Goal: Entertainment & Leisure: Browse casually

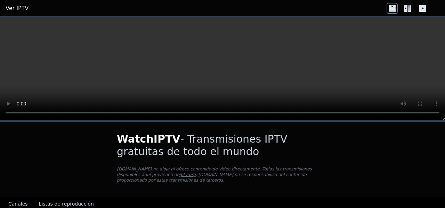
click at [53, 201] on font "Listas de reproducción" at bounding box center [66, 204] width 55 height 6
click at [388, 9] on icon at bounding box center [392, 8] width 11 height 11
click at [406, 10] on icon at bounding box center [405, 8] width 3 height 7
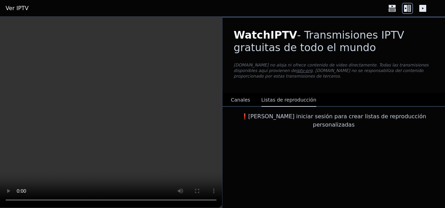
click at [242, 96] on button "Canales" at bounding box center [240, 100] width 19 height 13
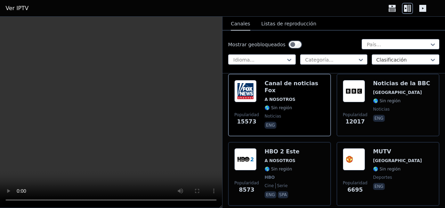
scroll to position [104, 0]
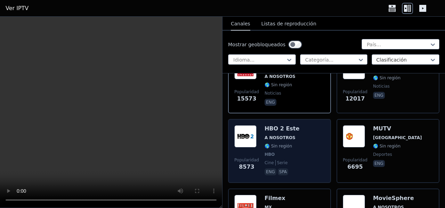
click at [269, 129] on font "HBO 2 Este" at bounding box center [282, 128] width 35 height 7
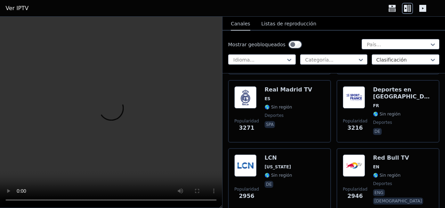
scroll to position [382, 0]
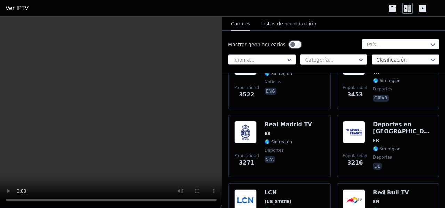
click at [346, 57] on div at bounding box center [330, 59] width 53 height 7
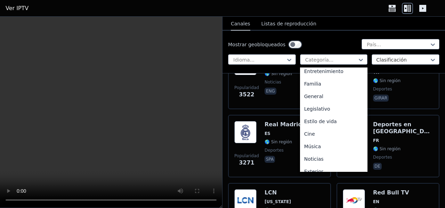
scroll to position [139, 0]
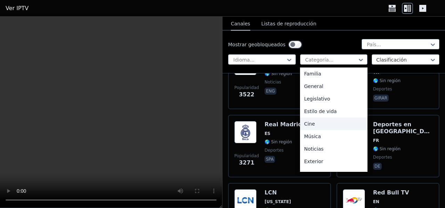
click at [331, 121] on div "Cine" at bounding box center [334, 123] width 68 height 13
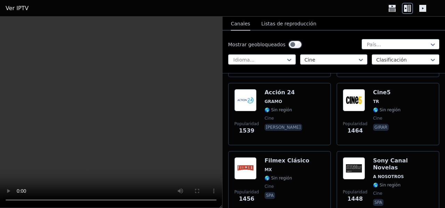
scroll to position [348, 0]
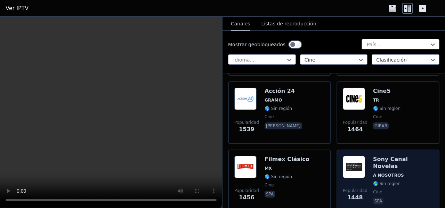
click at [392, 164] on div "Sony Canal Novelas A NOSOTROS 🌎 Sin región cine spa" at bounding box center [403, 181] width 60 height 50
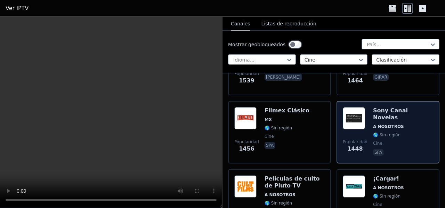
scroll to position [417, 0]
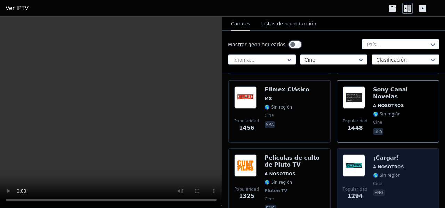
click at [381, 168] on font "A NOSOTROS" at bounding box center [388, 166] width 31 height 5
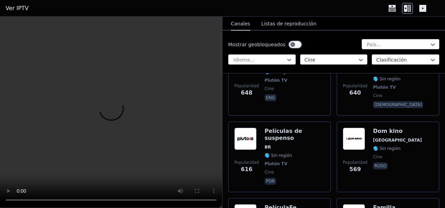
scroll to position [973, 0]
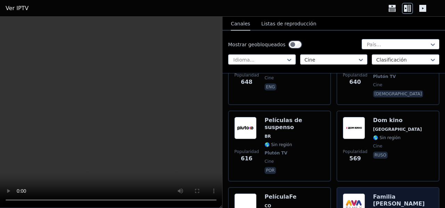
click at [358, 193] on img at bounding box center [354, 204] width 22 height 22
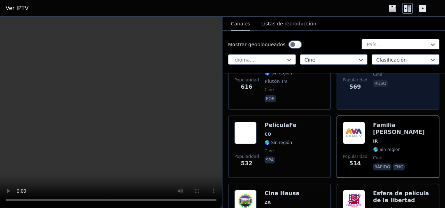
scroll to position [1078, 0]
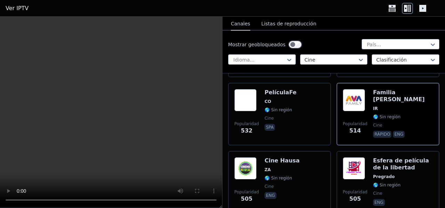
click at [139, 179] on video at bounding box center [111, 112] width 222 height 191
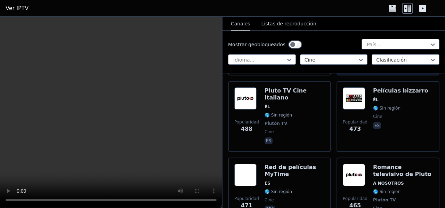
scroll to position [1217, 0]
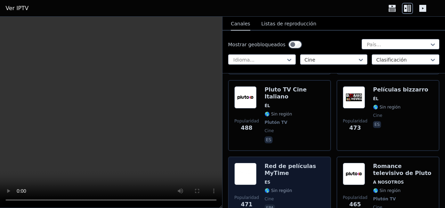
click at [281, 163] on font "Red de películas MyTime" at bounding box center [290, 170] width 51 height 14
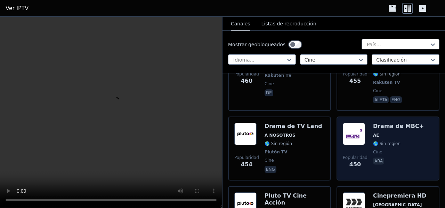
scroll to position [1425, 0]
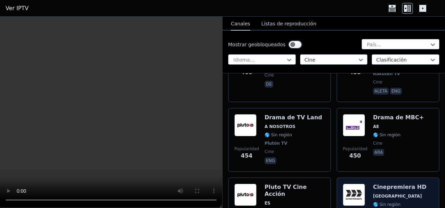
click at [382, 184] on font "Cinepremiera HD" at bounding box center [400, 187] width 54 height 7
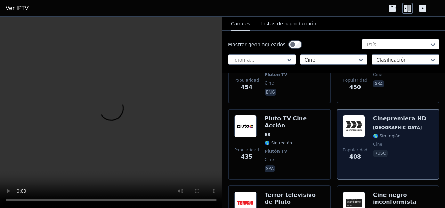
scroll to position [1495, 0]
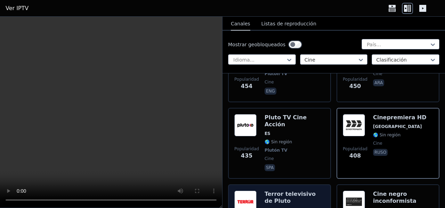
click at [270, 190] on font "Terror televisivo de Pluto" at bounding box center [290, 197] width 51 height 14
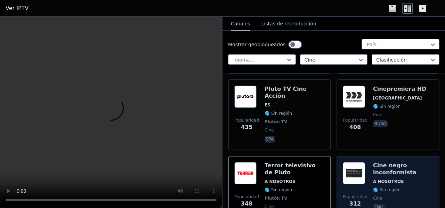
scroll to position [1564, 0]
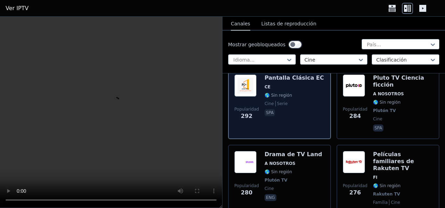
scroll to position [1703, 0]
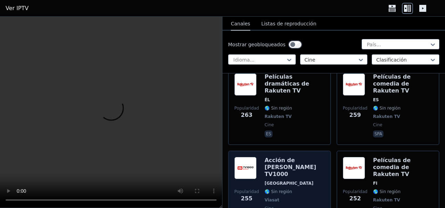
scroll to position [1946, 0]
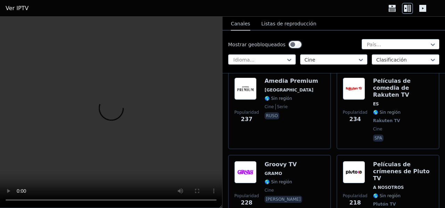
scroll to position [2155, 0]
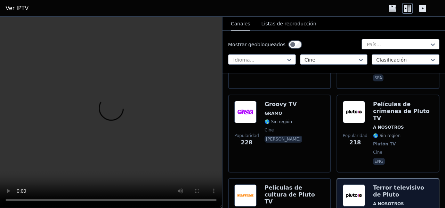
scroll to position [2225, 0]
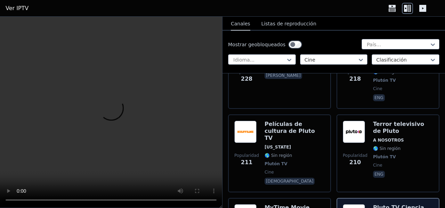
scroll to position [2294, 0]
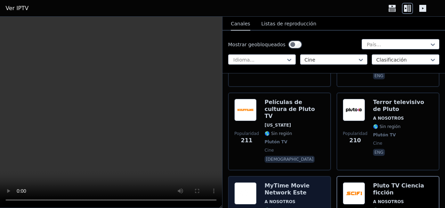
click at [291, 182] on font "MyTime Movie Network Este" at bounding box center [287, 189] width 45 height 14
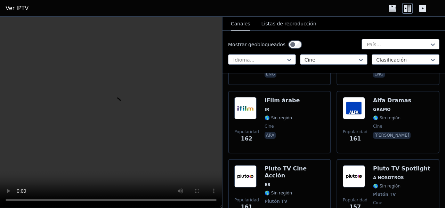
scroll to position [3233, 0]
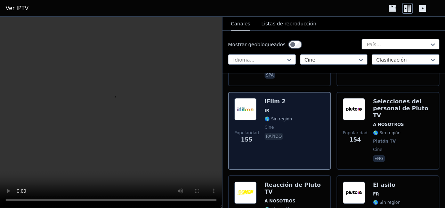
scroll to position [3406, 0]
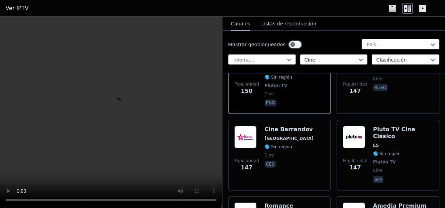
scroll to position [3684, 0]
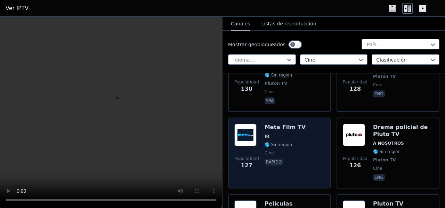
scroll to position [4171, 0]
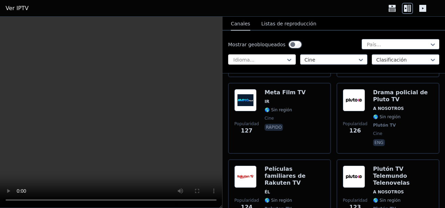
click at [250, 60] on div at bounding box center [259, 59] width 53 height 7
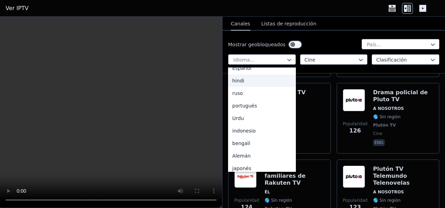
scroll to position [35, 0]
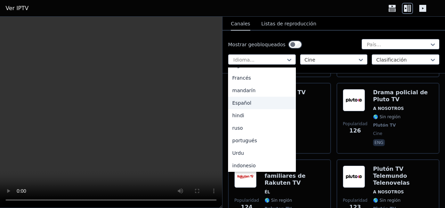
click at [244, 100] on font "Español" at bounding box center [241, 103] width 19 height 6
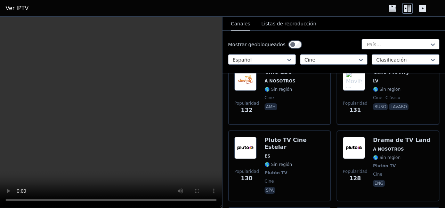
scroll to position [4032, 0]
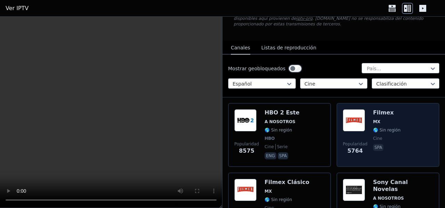
scroll to position [35, 0]
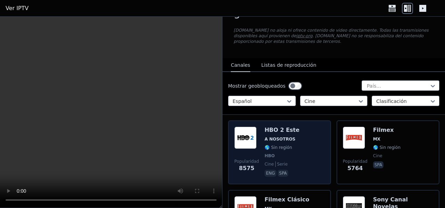
click at [275, 141] on font "A NOSOTROS" at bounding box center [280, 139] width 31 height 5
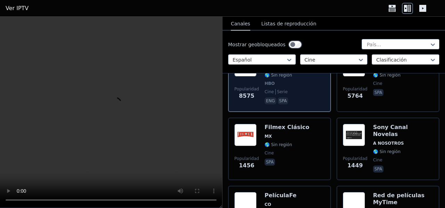
scroll to position [139, 0]
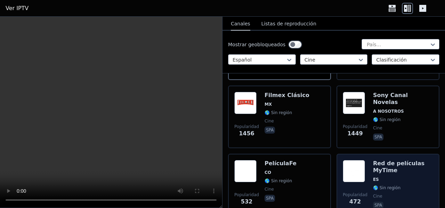
click at [375, 171] on font "Red de películas MyTime" at bounding box center [398, 167] width 51 height 14
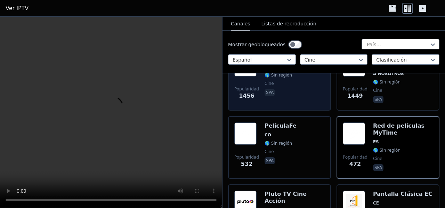
scroll to position [209, 0]
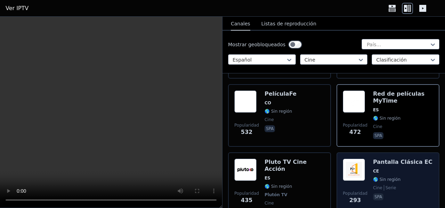
click at [373, 162] on font "Pantalla Clásica EC" at bounding box center [402, 161] width 59 height 7
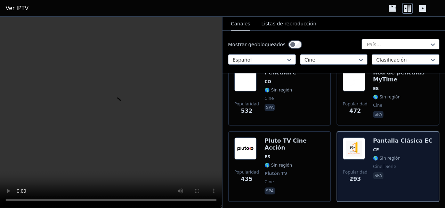
scroll to position [174, 0]
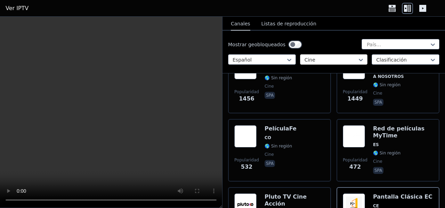
click at [347, 57] on div at bounding box center [330, 59] width 53 height 7
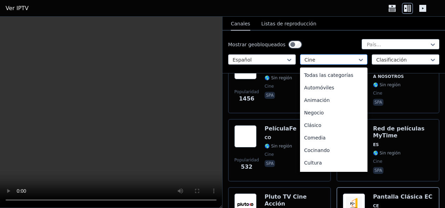
scroll to position [101, 0]
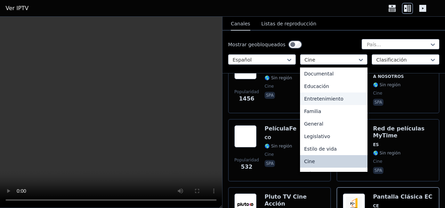
click at [333, 97] on font "Entretenimiento" at bounding box center [323, 99] width 39 height 6
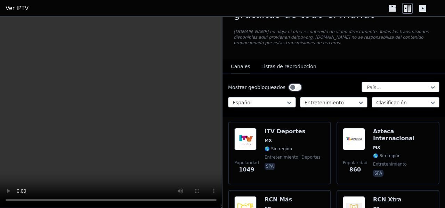
scroll to position [35, 0]
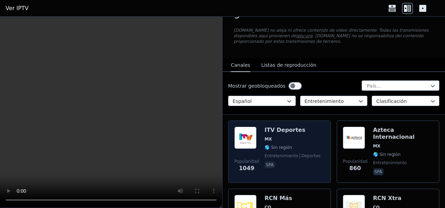
click at [275, 129] on font "ITV Deportes" at bounding box center [285, 130] width 41 height 7
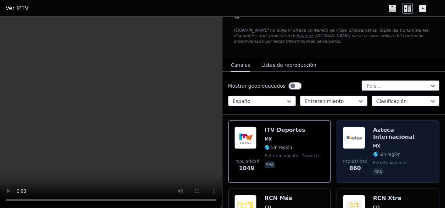
click at [395, 132] on font "Azteca Internacional" at bounding box center [394, 134] width 42 height 14
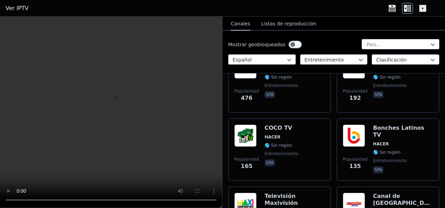
scroll to position [174, 0]
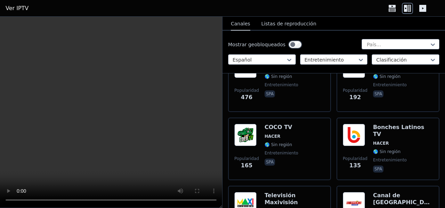
click at [379, 131] on div "Bonches Latinos TV HACER 🌎 Sin región entretenimiento spa" at bounding box center [403, 149] width 60 height 50
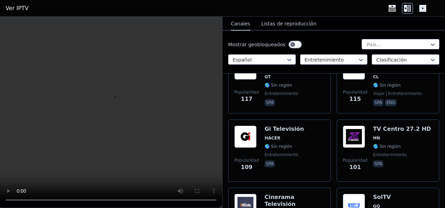
scroll to position [313, 0]
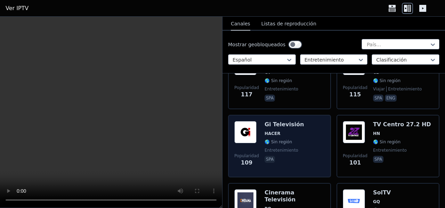
click at [283, 122] on font "Gi Televisión" at bounding box center [284, 124] width 39 height 7
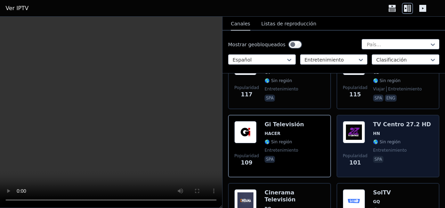
click at [405, 129] on div "TV Centro 27.2 HD HN 🌎 Sin región entretenimiento spa" at bounding box center [402, 146] width 58 height 50
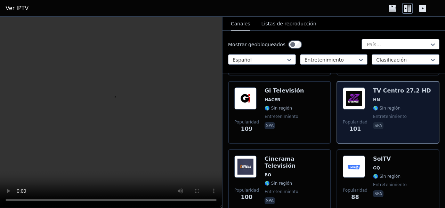
scroll to position [348, 0]
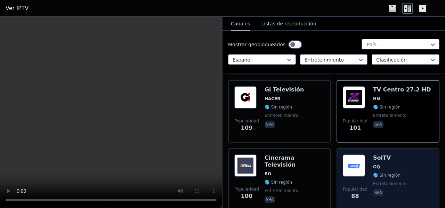
click at [361, 158] on img at bounding box center [354, 165] width 22 height 22
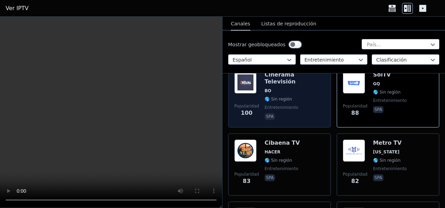
scroll to position [452, 0]
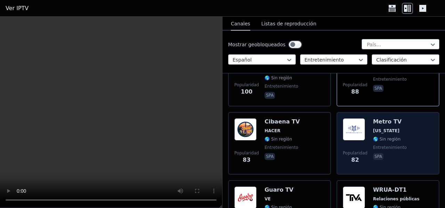
click at [373, 128] on font "[US_STATE]" at bounding box center [386, 130] width 26 height 5
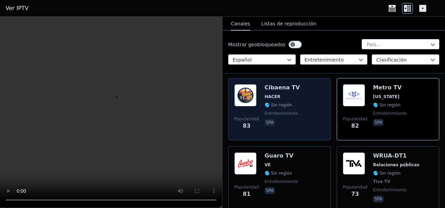
scroll to position [487, 0]
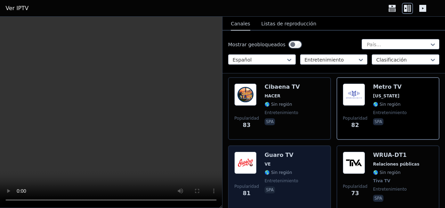
click at [288, 153] on h6 "Guaro TV" at bounding box center [282, 155] width 34 height 7
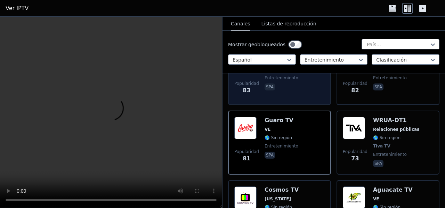
scroll to position [556, 0]
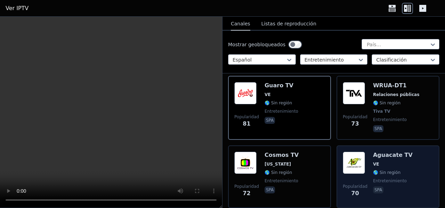
click at [352, 160] on img at bounding box center [354, 163] width 22 height 22
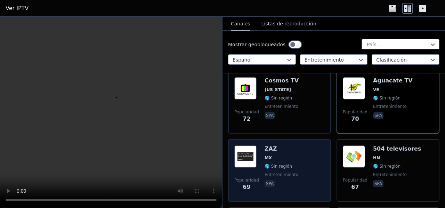
scroll to position [660, 0]
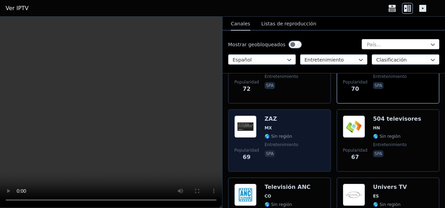
click at [272, 136] on font "🌎 Sin región" at bounding box center [278, 136] width 27 height 5
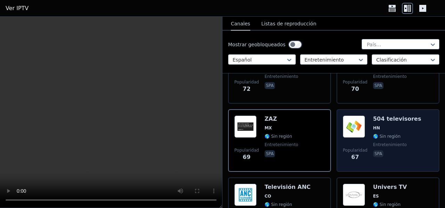
click at [377, 122] on font "504 televisores" at bounding box center [397, 118] width 48 height 7
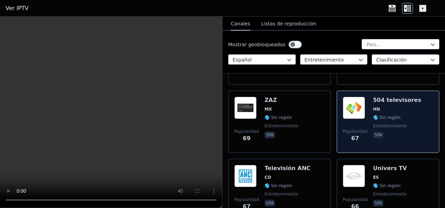
scroll to position [695, 0]
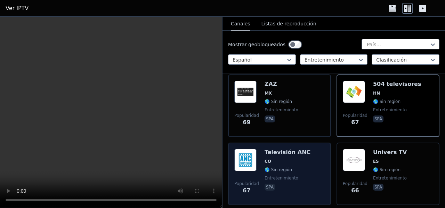
click at [286, 154] on font "Televisión ANC" at bounding box center [288, 152] width 46 height 7
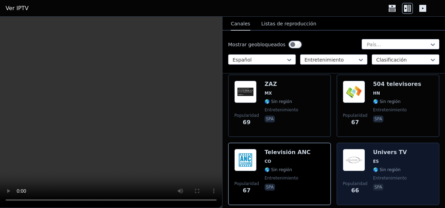
click at [355, 158] on img at bounding box center [354, 160] width 22 height 22
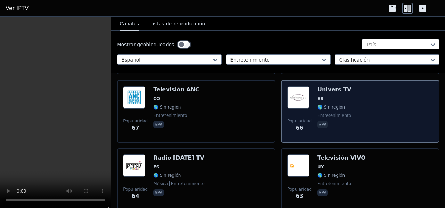
scroll to position [759, 0]
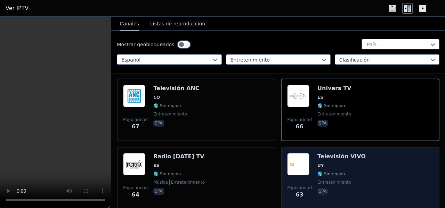
click at [347, 154] on div "Televisión VIVO UY 🌎 Sin región entretenimiento spa" at bounding box center [341, 178] width 48 height 50
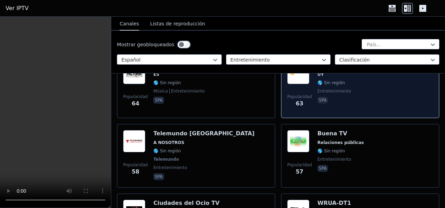
scroll to position [863, 0]
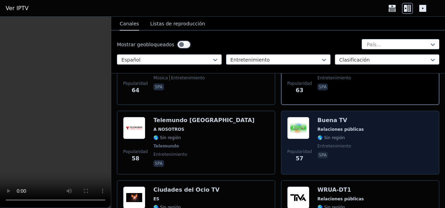
click at [324, 127] on font "Relaciones públicas" at bounding box center [340, 129] width 46 height 5
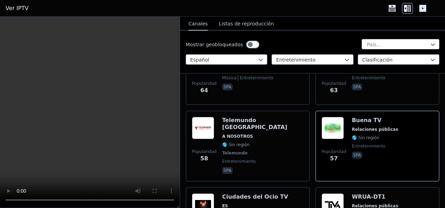
drag, startPoint x: 111, startPoint y: 205, endPoint x: 180, endPoint y: 206, distance: 69.2
click at [180, 206] on div at bounding box center [90, 112] width 180 height 191
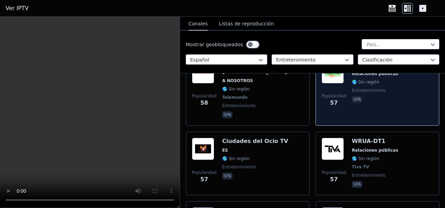
scroll to position [933, 0]
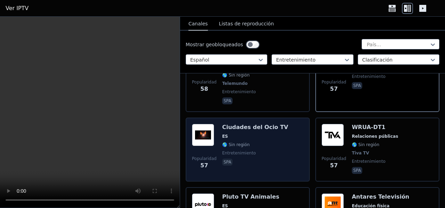
click at [247, 124] on div "Ciudades del Ocio TV ES 🌎 Sin región entretenimiento spa" at bounding box center [255, 149] width 66 height 51
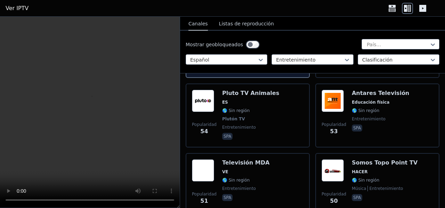
scroll to position [1037, 0]
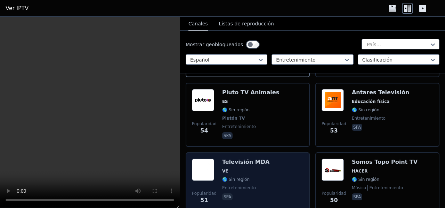
click at [244, 158] on font "Televisión MDA" at bounding box center [245, 161] width 47 height 7
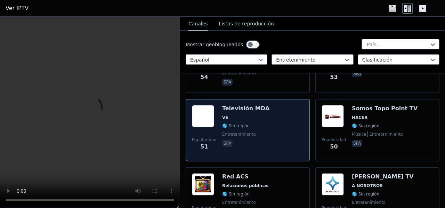
scroll to position [1141, 0]
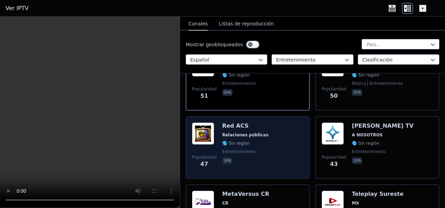
click at [254, 132] on font "Relaciones públicas" at bounding box center [245, 134] width 46 height 5
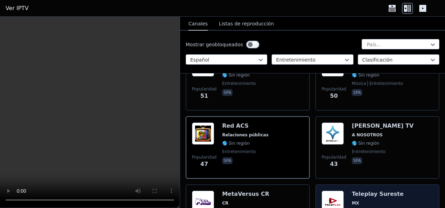
click at [352, 190] on font "Teleplay Sureste" at bounding box center [378, 193] width 52 height 7
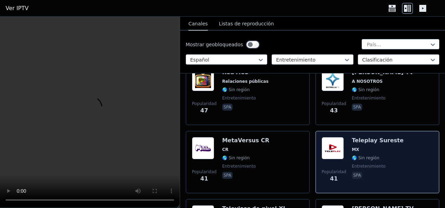
scroll to position [1211, 0]
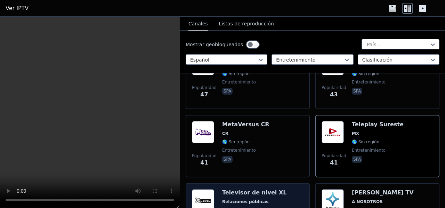
click at [263, 189] on font "Televisor de nivel XL" at bounding box center [254, 192] width 64 height 7
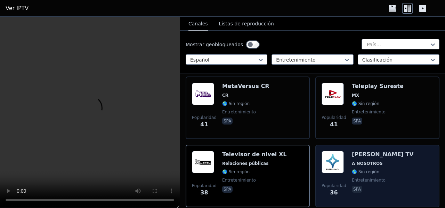
scroll to position [1281, 0]
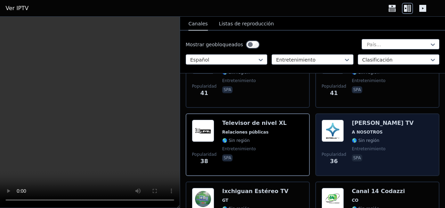
click at [352, 188] on font "Canal 14 Codazzi" at bounding box center [378, 191] width 53 height 7
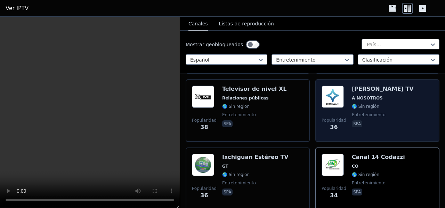
scroll to position [1315, 0]
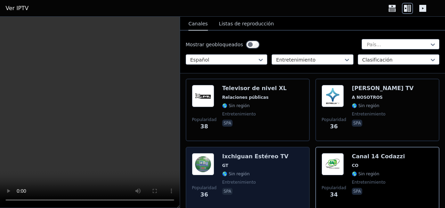
click at [277, 153] on div "Popularidad 36 Ixchiguan Estéreo TV GT 🌎 Sin región entretenimiento spa" at bounding box center [248, 178] width 112 height 50
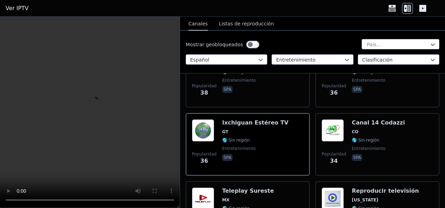
scroll to position [1350, 0]
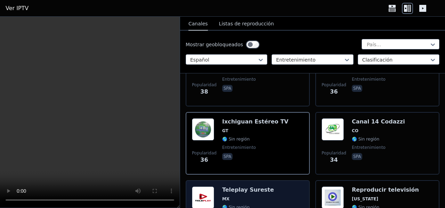
click at [250, 186] on font "Teleplay Sureste" at bounding box center [248, 189] width 52 height 7
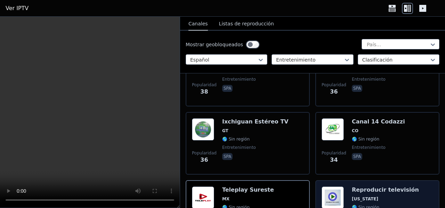
click at [346, 186] on div "Popularidad 33 Reproducir televisión [US_STATE] 🌎 Sin región entretenimiento spa" at bounding box center [378, 211] width 112 height 50
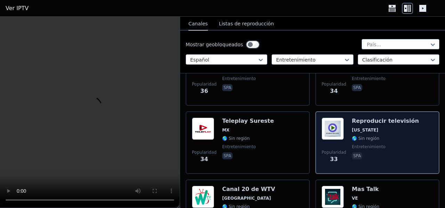
scroll to position [1420, 0]
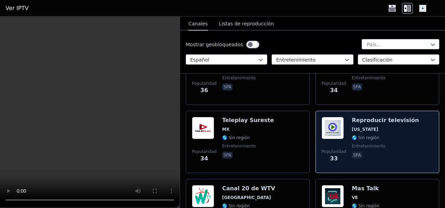
click at [346, 185] on div "Popularidad 31 Mas Talk VE 🌎 Sin región entretenimiento spa" at bounding box center [378, 210] width 112 height 50
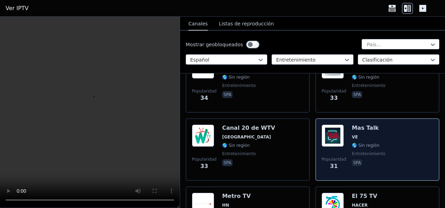
scroll to position [1489, 0]
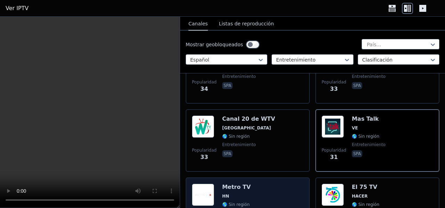
click at [246, 193] on span "HN" at bounding box center [239, 196] width 34 height 6
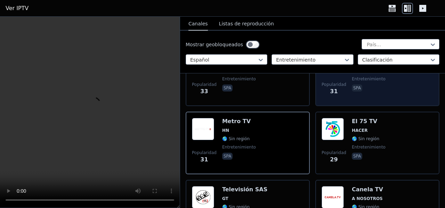
scroll to position [1559, 0]
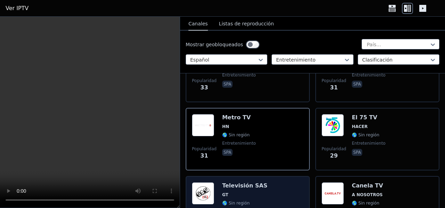
click at [250, 182] on font "Televisión SAS" at bounding box center [244, 185] width 45 height 7
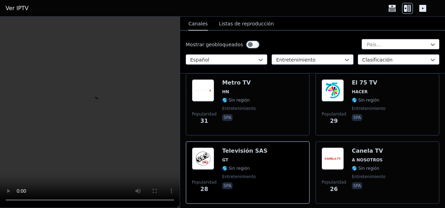
scroll to position [1628, 0]
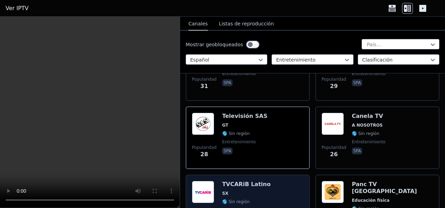
click at [239, 181] on font "TVCARiB Latino" at bounding box center [246, 184] width 49 height 7
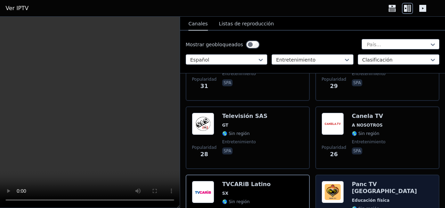
click at [354, 181] on font "Panc TV [GEOGRAPHIC_DATA]" at bounding box center [384, 188] width 65 height 14
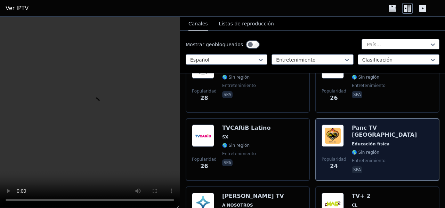
scroll to position [1698, 0]
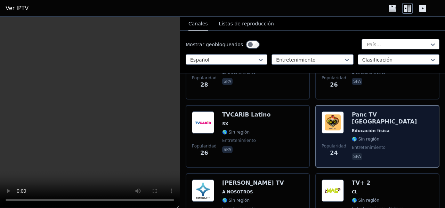
click at [354, 179] on font "TV+ 2" at bounding box center [361, 182] width 18 height 7
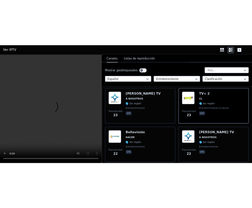
scroll to position [1802, 0]
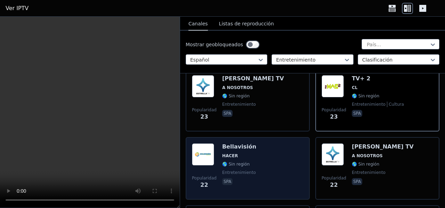
click at [241, 143] on div "Bellavisión HACER 🌎 Sin región entretenimiento spa" at bounding box center [239, 168] width 34 height 50
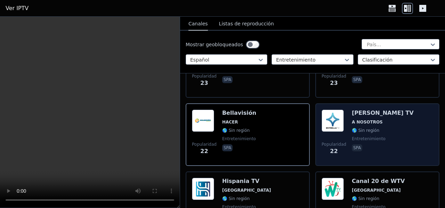
scroll to position [1837, 0]
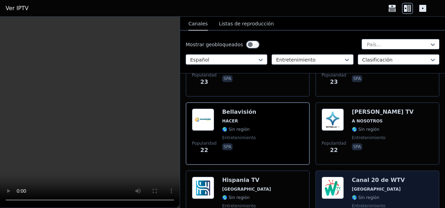
click at [358, 177] on font "Canal 20 de WTV" at bounding box center [378, 180] width 53 height 7
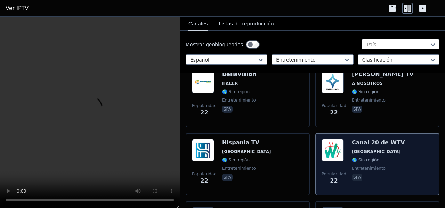
scroll to position [1906, 0]
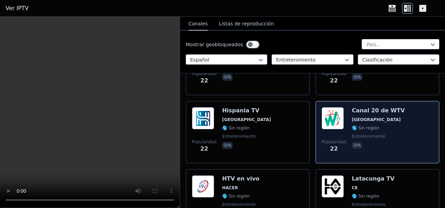
click at [355, 175] on font "Latacunga TV" at bounding box center [373, 178] width 43 height 7
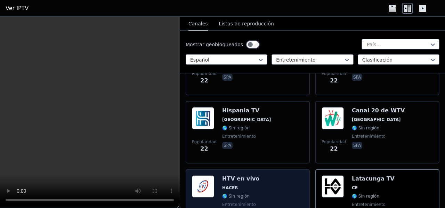
click at [232, 175] on div "HTV en vivo HACER 🌎 Sin región entretenimiento spa" at bounding box center [240, 200] width 37 height 50
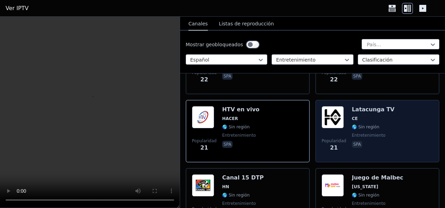
scroll to position [1976, 0]
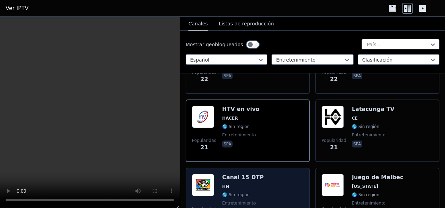
click at [242, 174] on div "Canal 15 DTP HN 🌎 Sin región entretenimiento spa" at bounding box center [243, 199] width 42 height 50
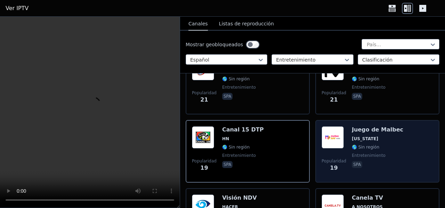
scroll to position [2045, 0]
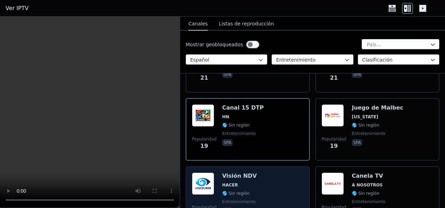
click at [242, 172] on font "Visión NDV" at bounding box center [239, 175] width 35 height 7
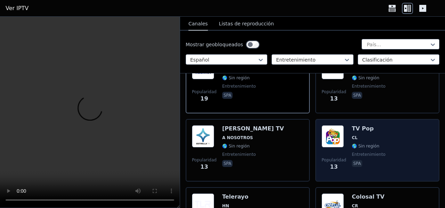
scroll to position [2184, 0]
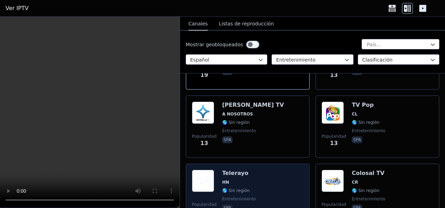
click at [259, 170] on div "Popularidad 13 Telerayo HN 🌎 Sin región entretenimiento spa" at bounding box center [248, 195] width 112 height 50
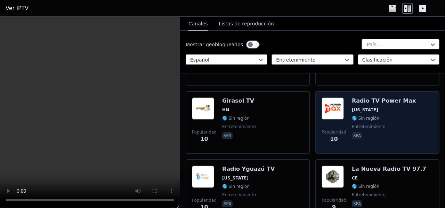
scroll to position [2358, 0]
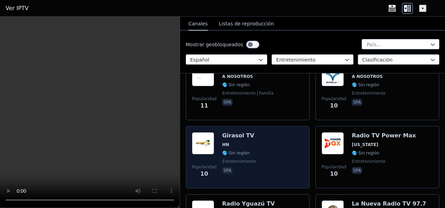
click at [253, 139] on div "Popularidad 10 Girasol TV HN 🌎 Sin región entretenimiento spa" at bounding box center [248, 157] width 112 height 50
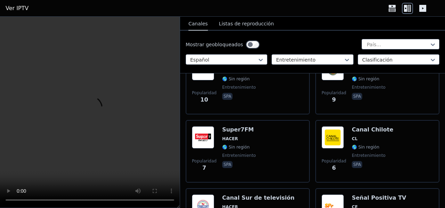
scroll to position [2532, 0]
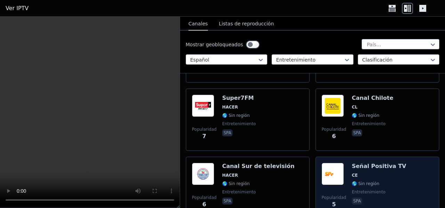
click at [357, 163] on div "Señal Positiva TV CE 🌎 Sin región entretenimiento spa" at bounding box center [379, 188] width 55 height 50
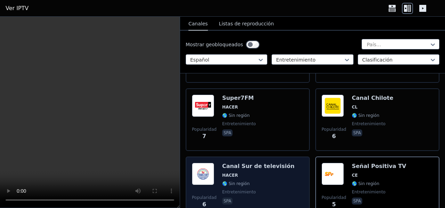
click at [233, 163] on font "Canal Sur de televisión" at bounding box center [258, 166] width 72 height 7
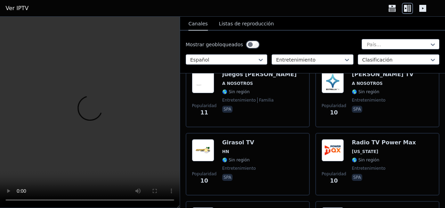
scroll to position [2351, 0]
click at [340, 59] on div at bounding box center [309, 59] width 67 height 7
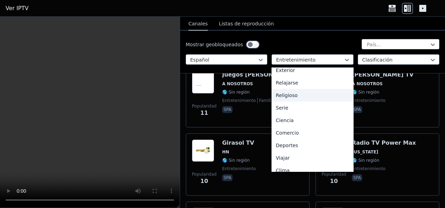
scroll to position [236, 0]
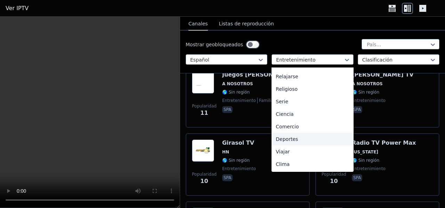
click at [303, 139] on div "Deportes" at bounding box center [312, 139] width 82 height 13
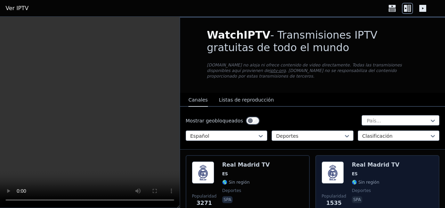
click at [338, 168] on img at bounding box center [333, 172] width 22 height 22
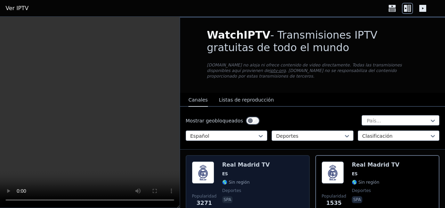
click at [225, 162] on div "Real Madrid TV ES 🌎 Sin región deportes spa" at bounding box center [246, 186] width 48 height 50
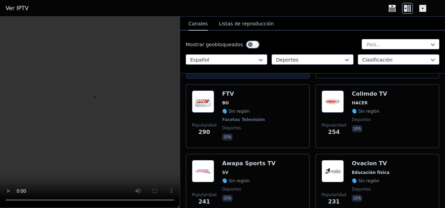
scroll to position [209, 0]
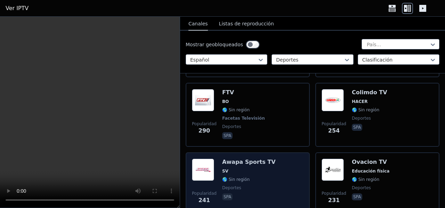
click at [223, 159] on font "Awapa Sports TV" at bounding box center [249, 161] width 54 height 7
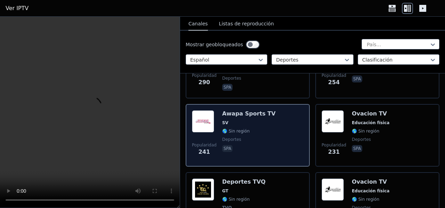
scroll to position [278, 0]
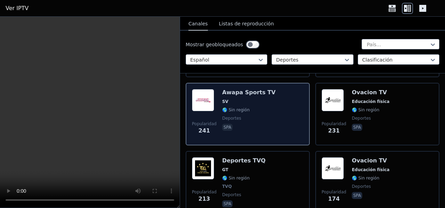
click at [242, 157] on font "Deportes TVQ" at bounding box center [243, 160] width 43 height 7
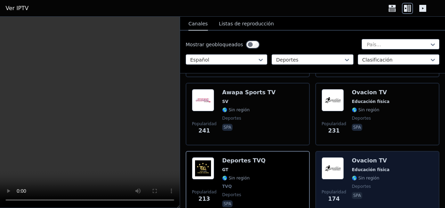
click at [339, 161] on img at bounding box center [333, 168] width 22 height 22
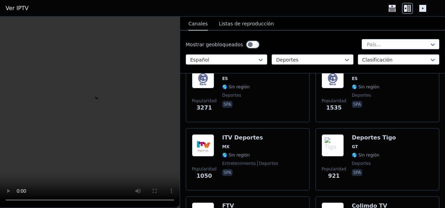
scroll to position [0, 0]
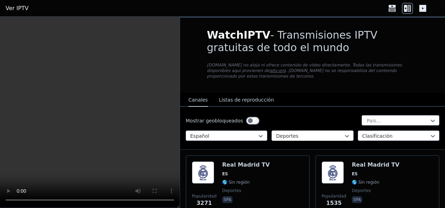
click at [320, 132] on div at bounding box center [309, 135] width 67 height 7
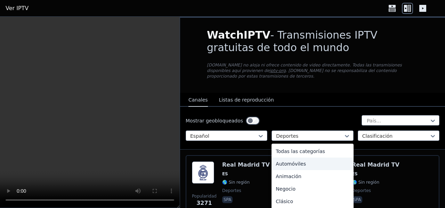
click at [312, 157] on div "Automóviles" at bounding box center [312, 163] width 82 height 13
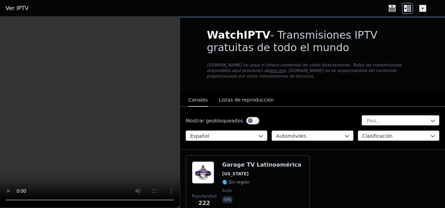
click at [224, 132] on div at bounding box center [223, 135] width 67 height 7
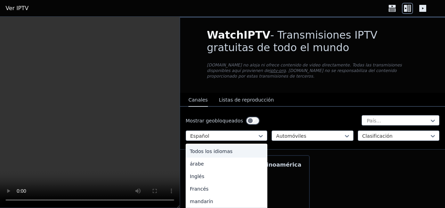
click at [223, 148] on font "Todos los idiomas" at bounding box center [211, 151] width 43 height 6
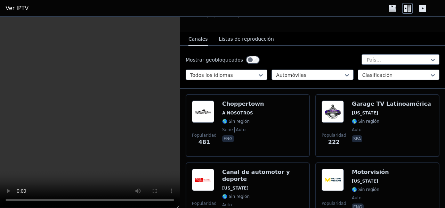
scroll to position [70, 0]
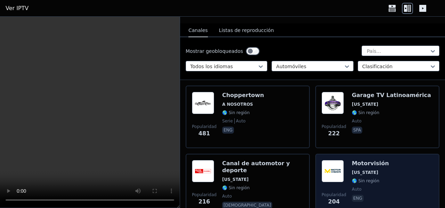
click at [363, 160] on font "Motorvisión" at bounding box center [370, 163] width 37 height 7
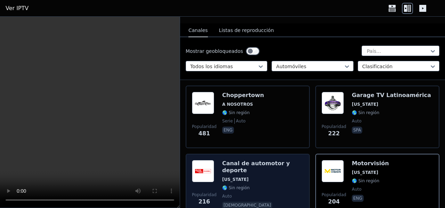
click at [255, 160] on font "Canal de automotor y deporte" at bounding box center [256, 167] width 68 height 14
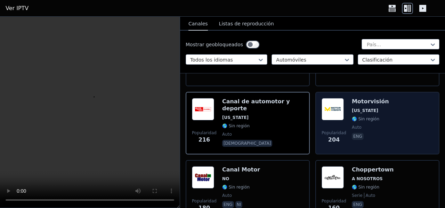
scroll to position [139, 0]
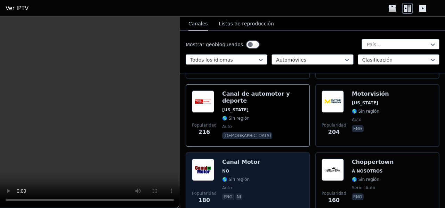
click at [242, 168] on span "NO" at bounding box center [241, 171] width 38 height 6
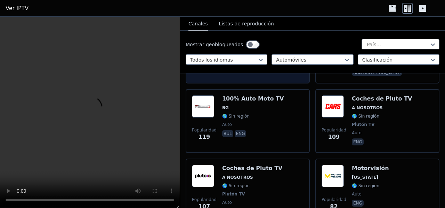
scroll to position [348, 0]
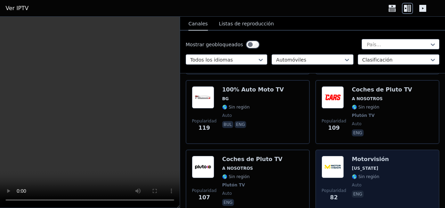
click at [352, 166] on font "[US_STATE]" at bounding box center [365, 168] width 26 height 5
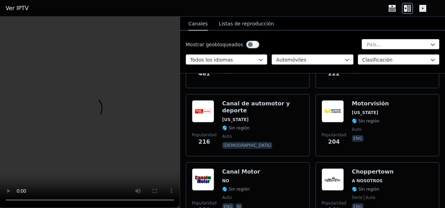
scroll to position [0, 0]
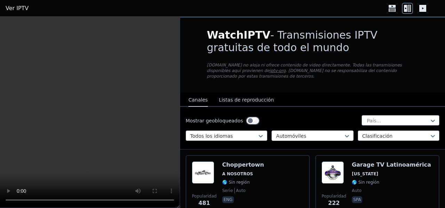
click at [295, 133] on div at bounding box center [309, 135] width 67 height 7
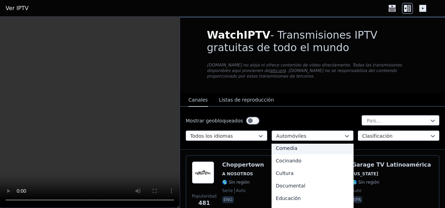
scroll to position [70, 0]
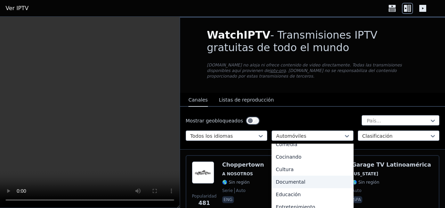
click at [299, 179] on font "Documental" at bounding box center [291, 182] width 30 height 6
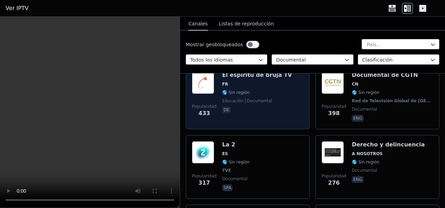
scroll to position [243, 0]
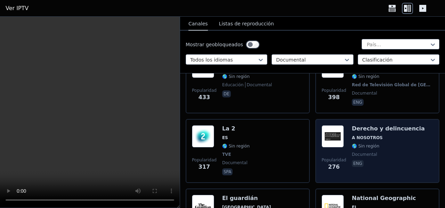
click at [359, 144] on font "🌎 Sin región" at bounding box center [365, 146] width 27 height 5
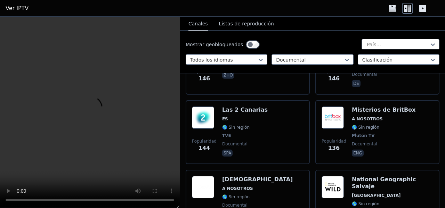
scroll to position [904, 0]
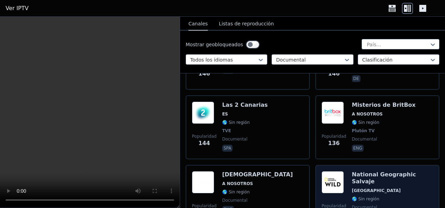
click at [379, 171] on font "National Geographic Salvaje" at bounding box center [384, 178] width 64 height 14
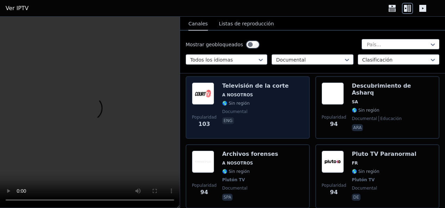
scroll to position [1217, 0]
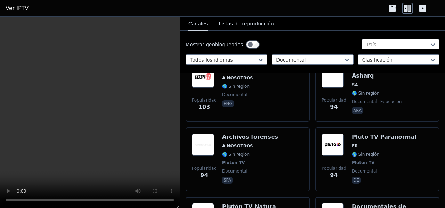
click at [392, 11] on icon at bounding box center [392, 8] width 11 height 11
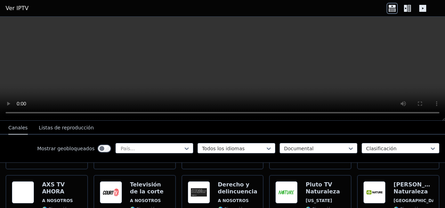
click at [411, 8] on icon at bounding box center [407, 8] width 11 height 11
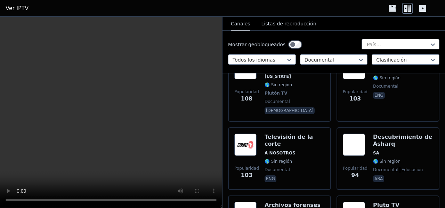
click at [424, 8] on icon at bounding box center [422, 8] width 7 height 7
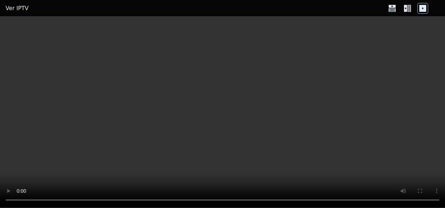
click at [409, 12] on icon at bounding box center [407, 8] width 11 height 11
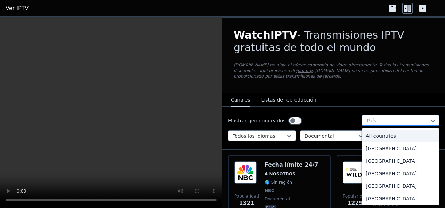
click at [366, 119] on div at bounding box center [397, 120] width 63 height 7
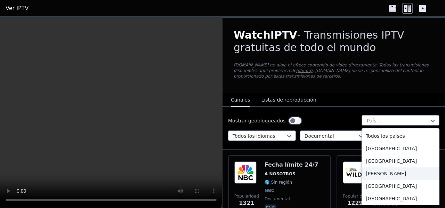
scroll to position [35, 0]
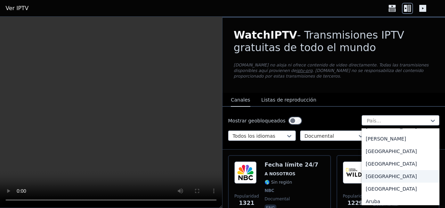
click at [383, 172] on div "[GEOGRAPHIC_DATA]" at bounding box center [400, 176] width 78 height 13
